Goal: Communication & Community: Participate in discussion

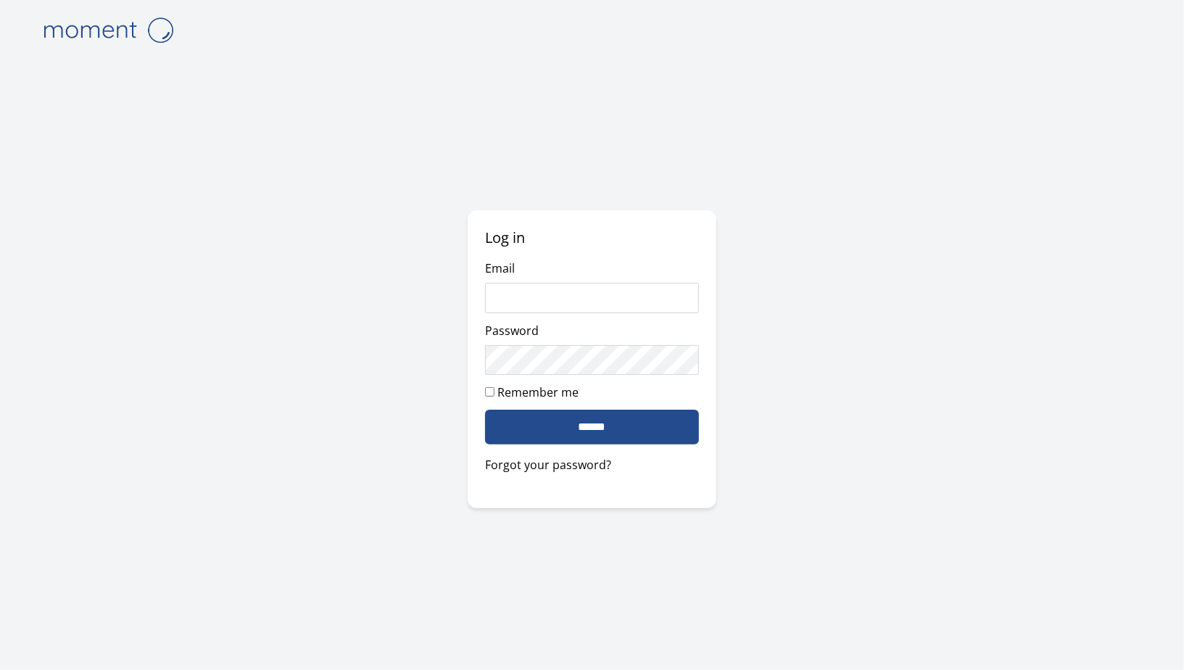
type input "**********"
click at [558, 421] on input "******" at bounding box center [591, 427] width 213 height 35
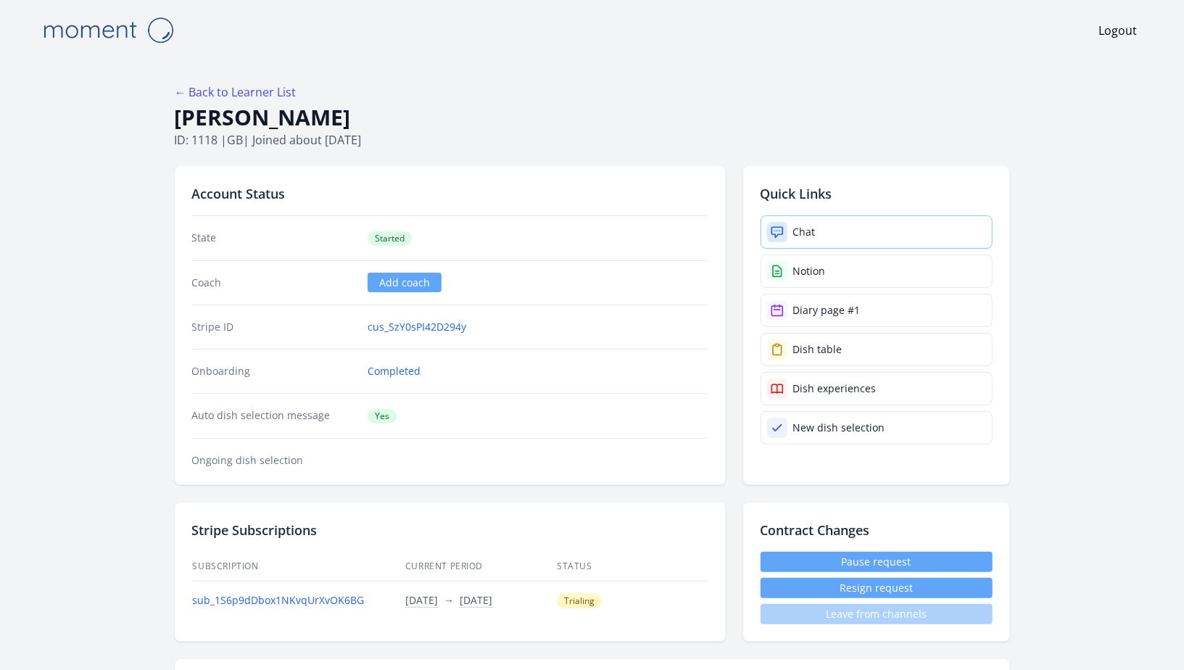
click at [857, 236] on link "Chat" at bounding box center [877, 231] width 232 height 33
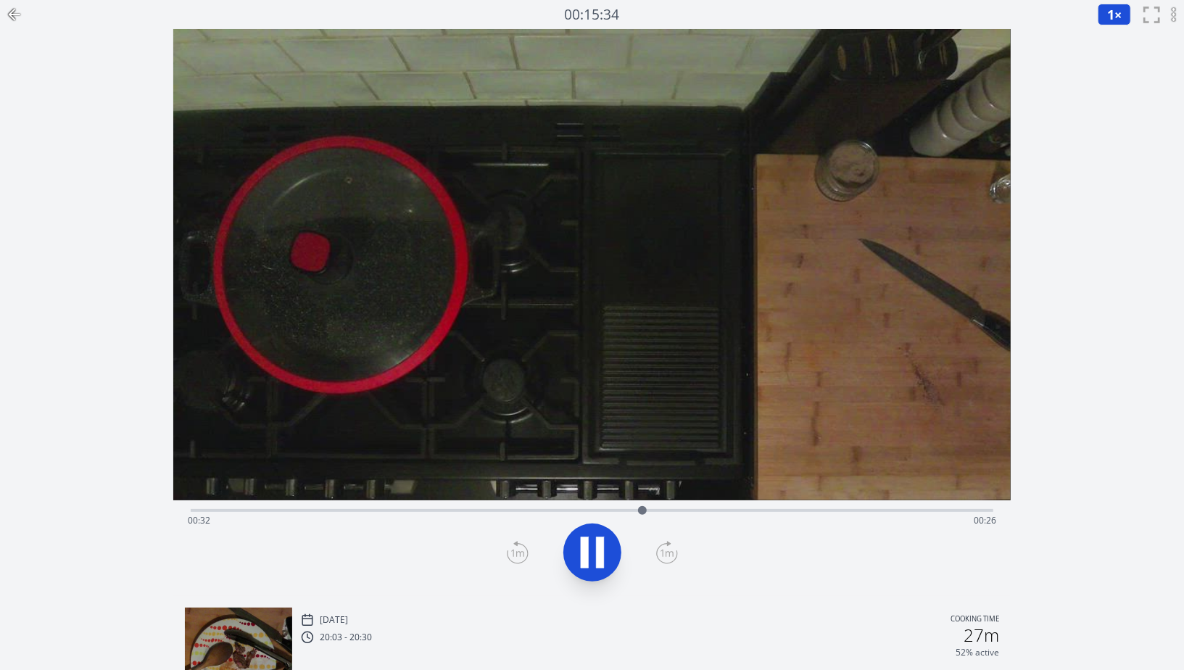
click at [720, 509] on div "Time elapsed: 00:32 Time remaining: 00:26" at bounding box center [592, 520] width 809 height 23
click at [822, 518] on div "Time elapsed: 00:38 Time remaining: 00:20" at bounding box center [592, 520] width 809 height 23
click at [871, 517] on div "Time elapsed: 00:45 Time remaining: 00:12" at bounding box center [592, 520] width 809 height 23
click at [915, 511] on div "Time elapsed: 00:49 Time remaining: 00:09" at bounding box center [592, 520] width 809 height 23
click at [941, 509] on div "Time elapsed: 00:52 Time remaining: 00:06" at bounding box center [592, 520] width 809 height 23
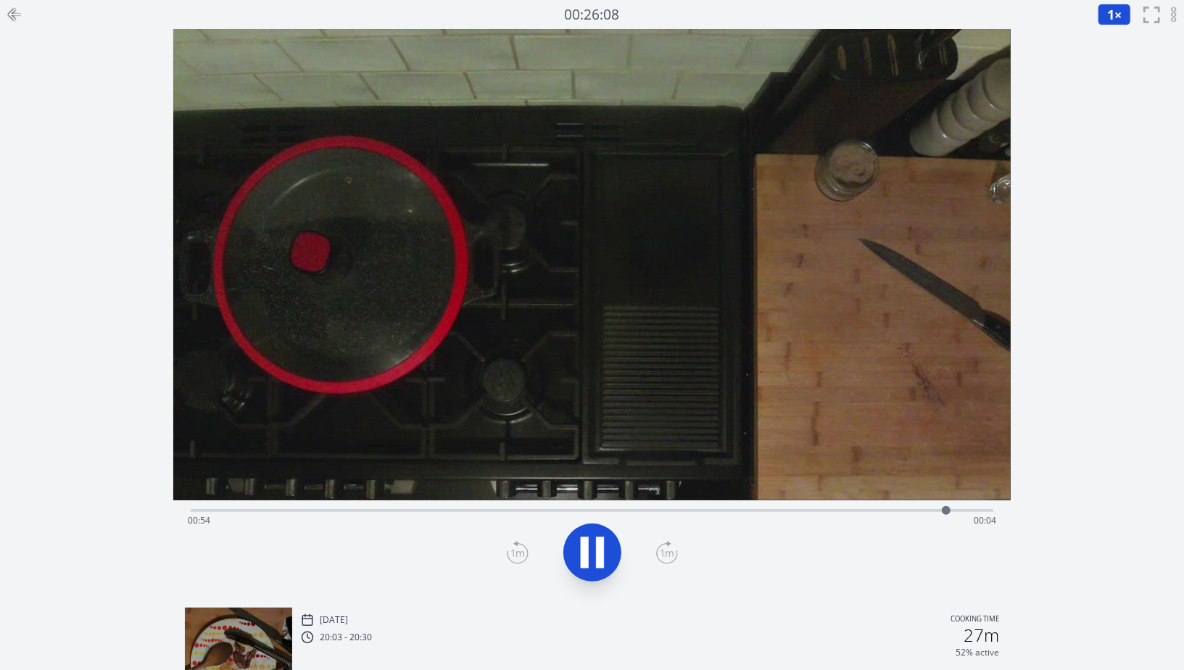
click at [976, 508] on div "Time elapsed: 00:54 Time remaining: 00:04" at bounding box center [592, 508] width 803 height 17
click at [991, 508] on div at bounding box center [981, 511] width 22 height 22
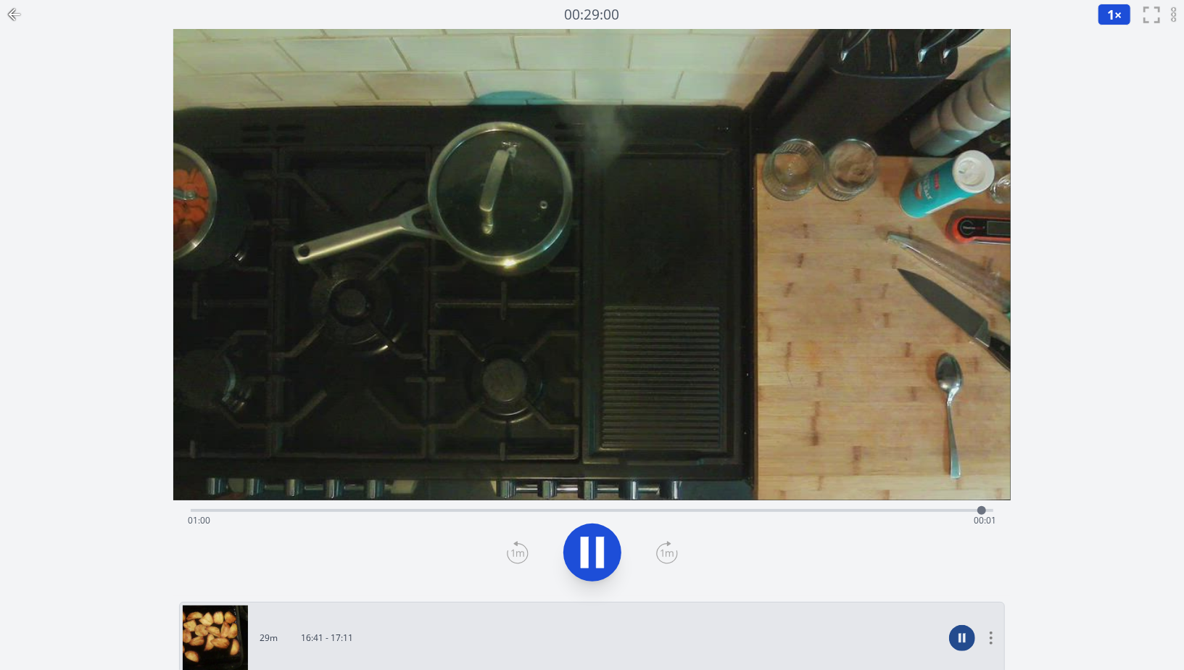
scroll to position [281, 0]
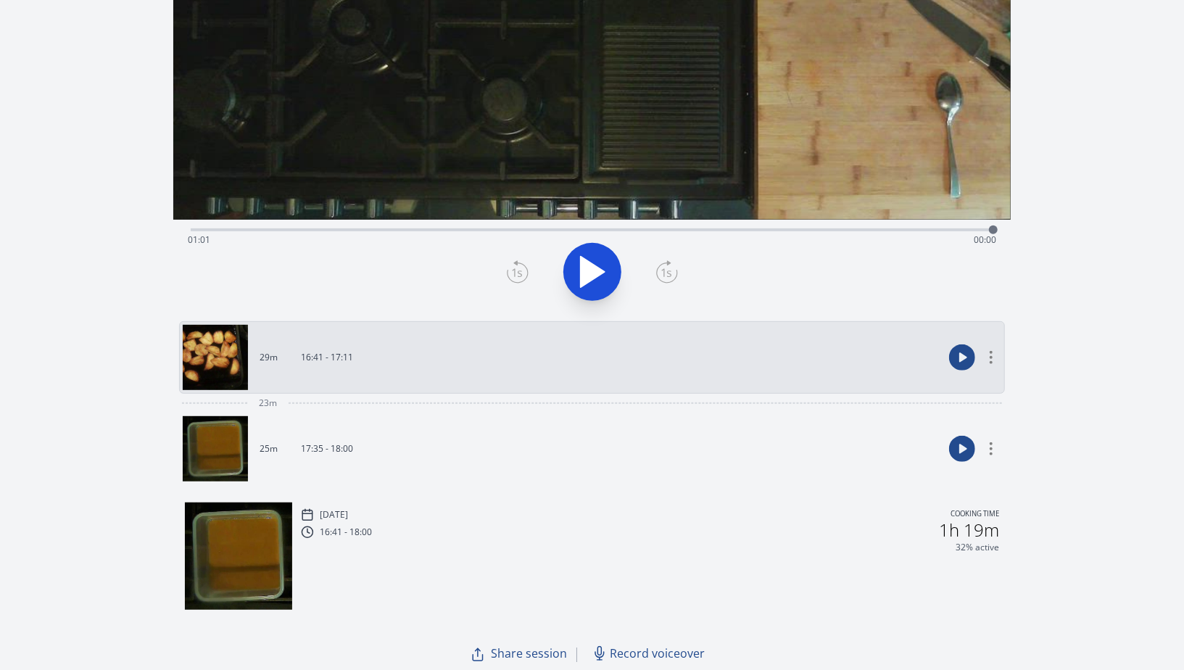
click at [578, 441] on link "25m 17:35 - 18:00" at bounding box center [563, 448] width 761 height 65
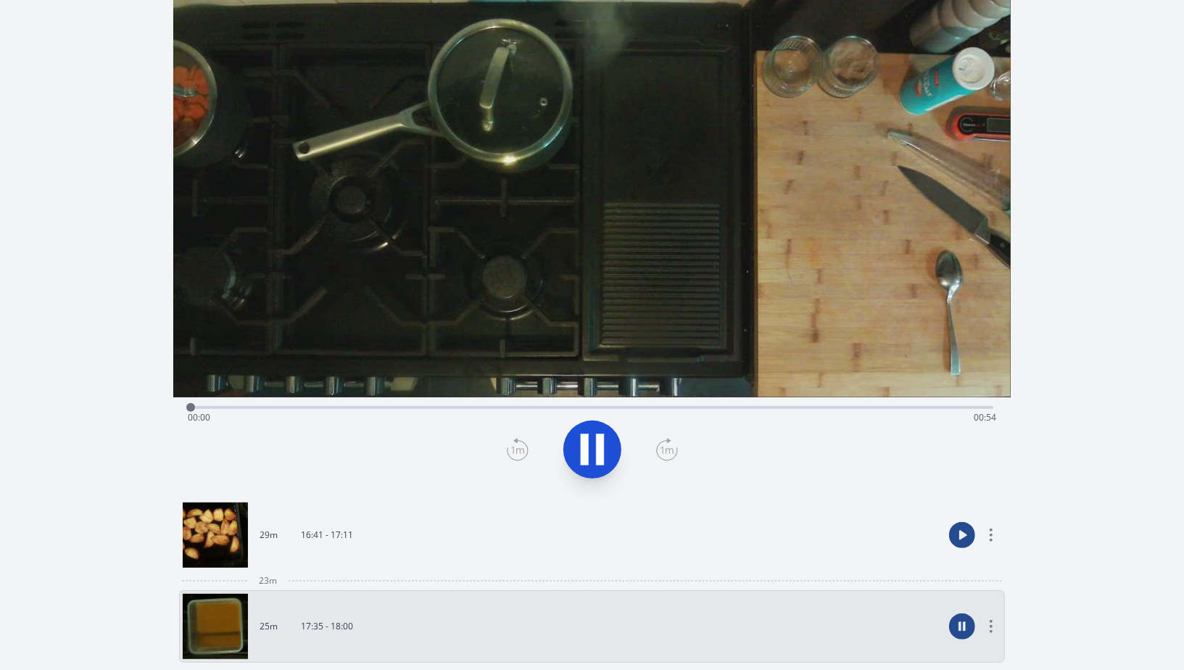
scroll to position [14, 0]
